Goal: Task Accomplishment & Management: Complete application form

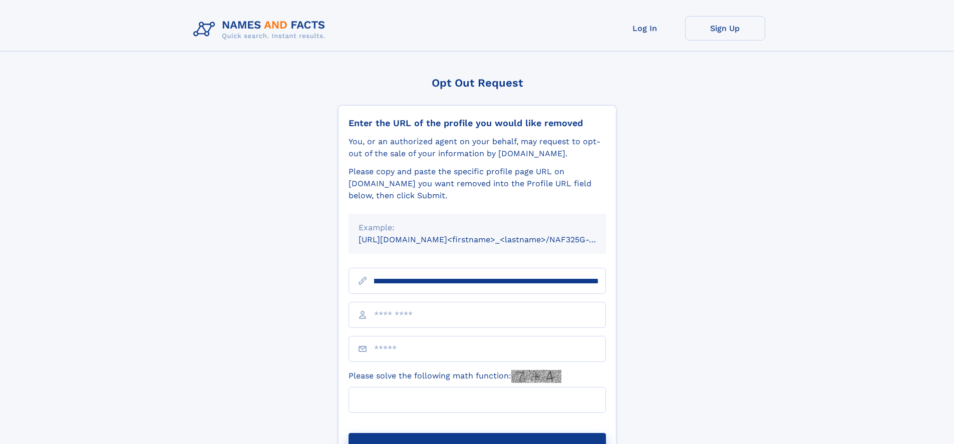
scroll to position [0, 111]
type input "**********"
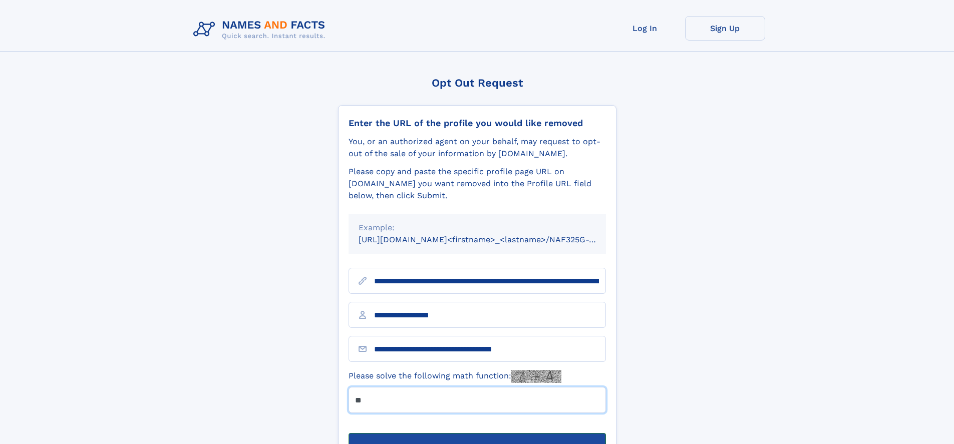
type input "**"
click at [477, 433] on button "Submit Opt Out Request" at bounding box center [477, 449] width 257 height 32
